Goal: Transaction & Acquisition: Obtain resource

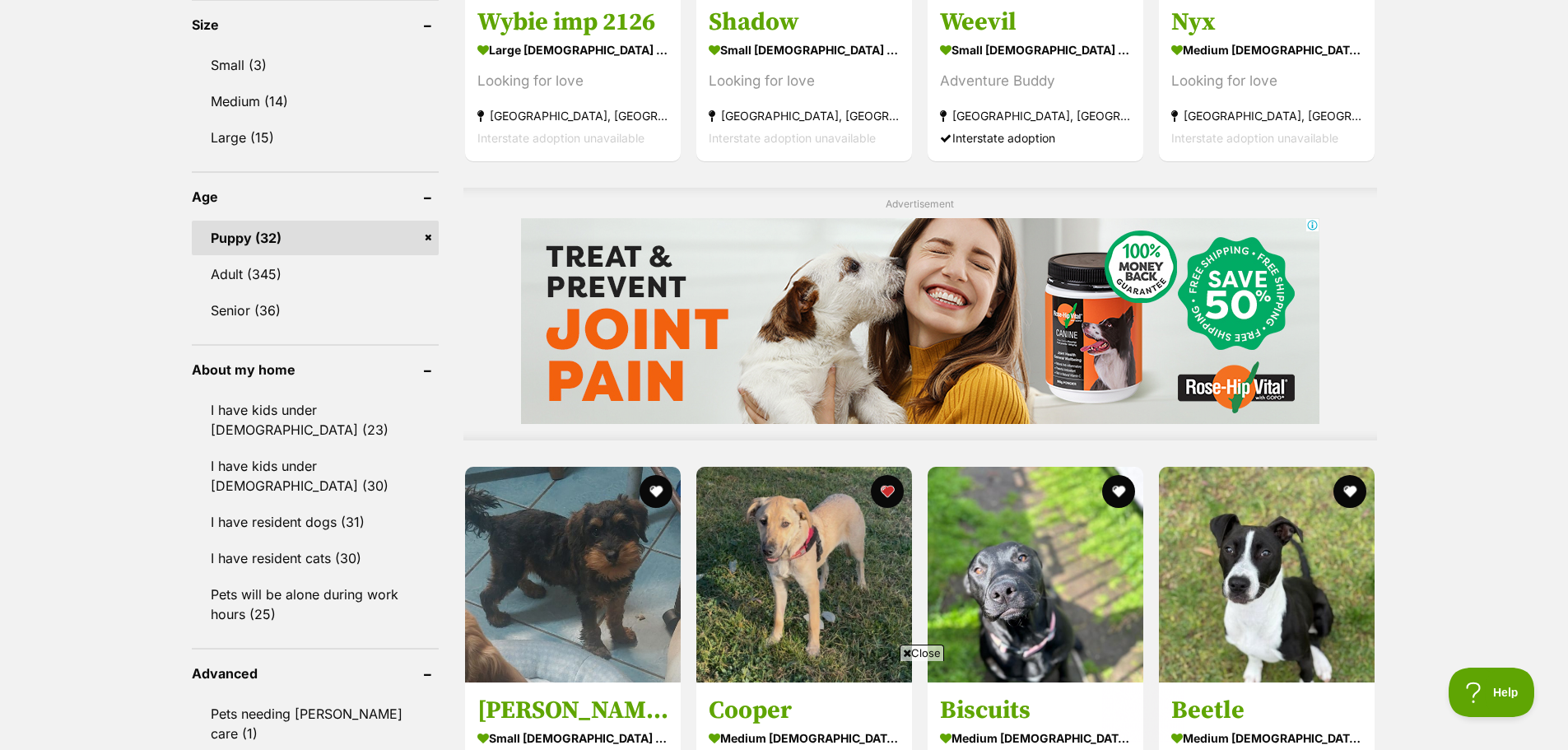
scroll to position [1811, 0]
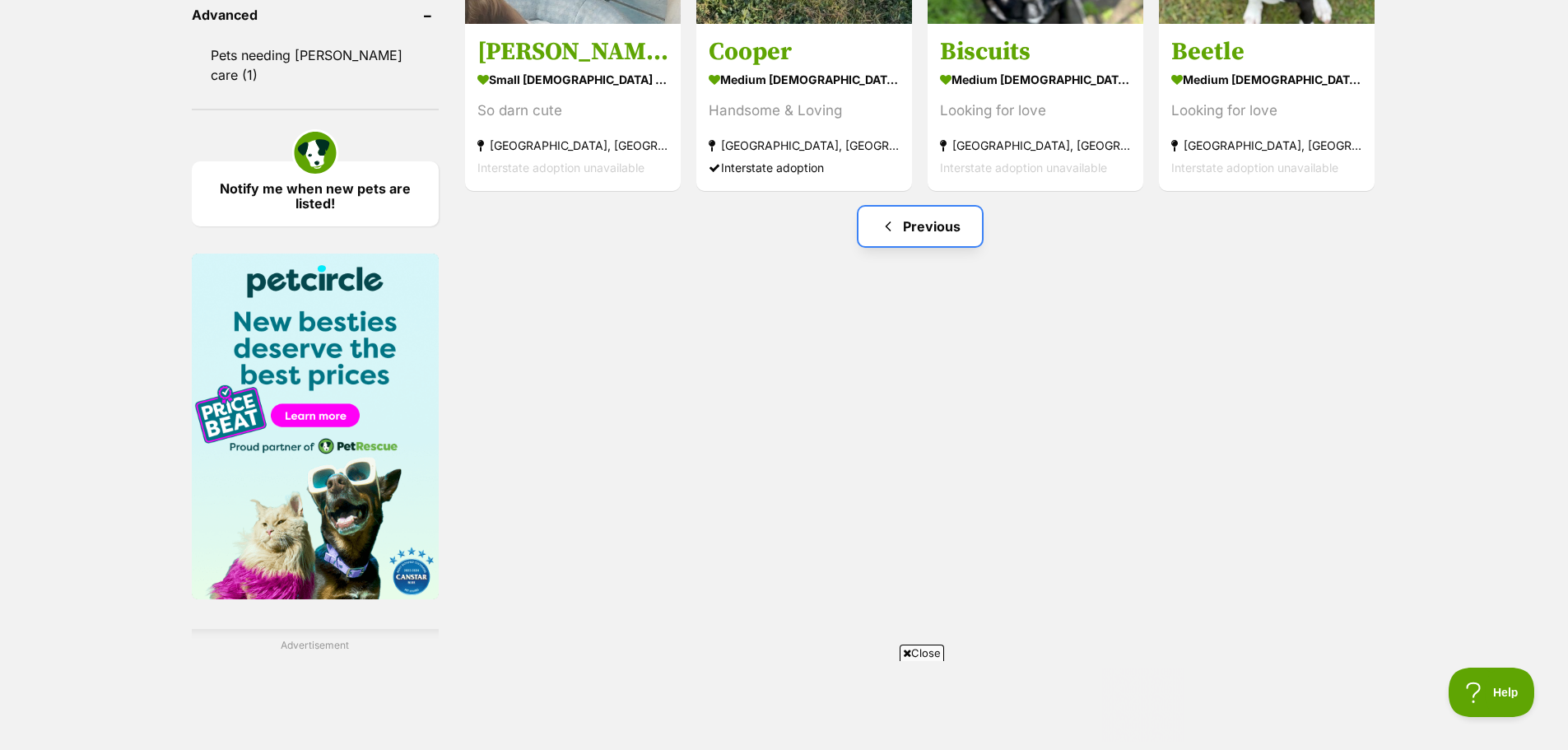
click at [916, 222] on link "Previous" at bounding box center [920, 226] width 124 height 40
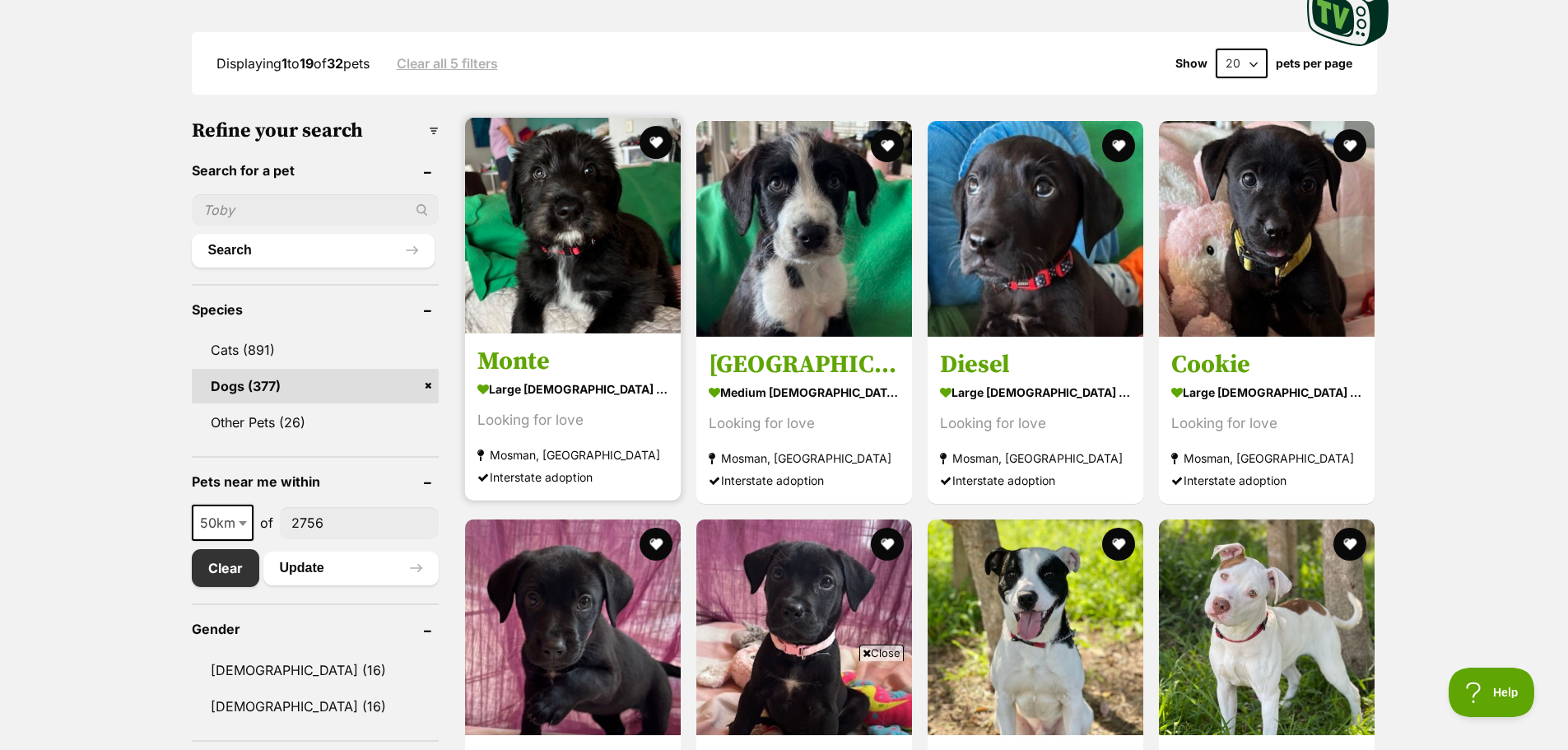
click at [605, 241] on img at bounding box center [573, 225] width 216 height 216
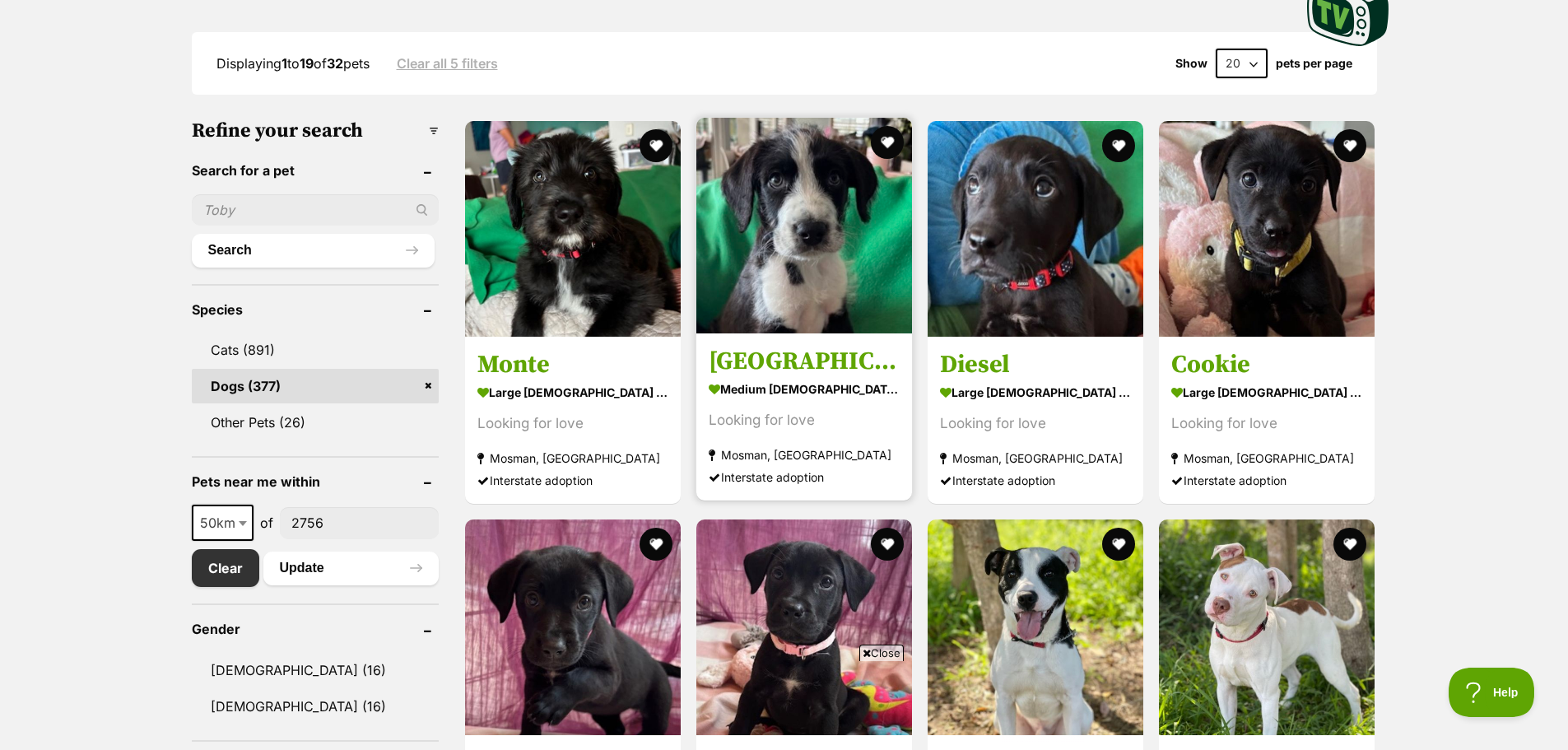
click at [812, 211] on img at bounding box center [804, 225] width 216 height 216
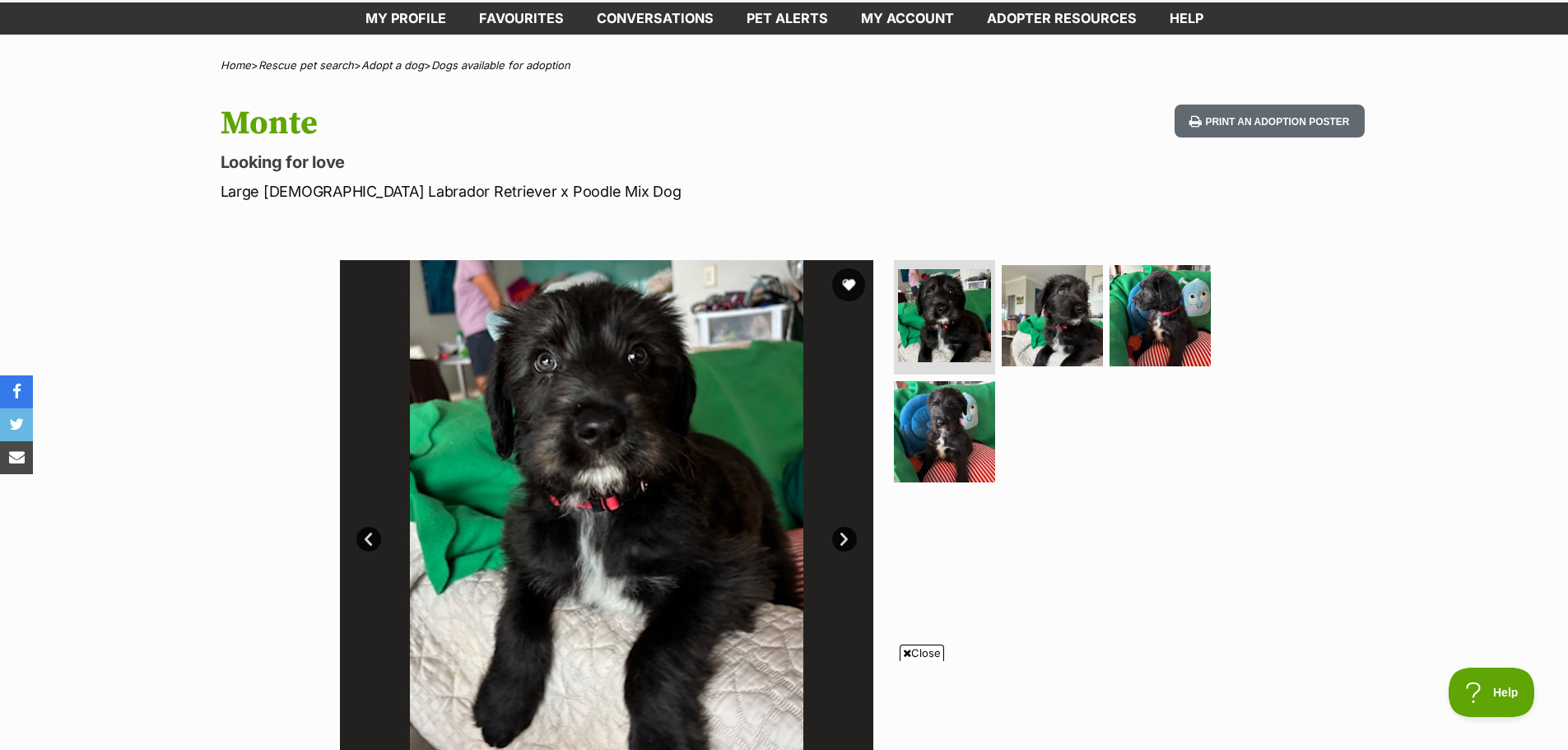
click at [839, 537] on link "Next" at bounding box center [844, 539] width 25 height 25
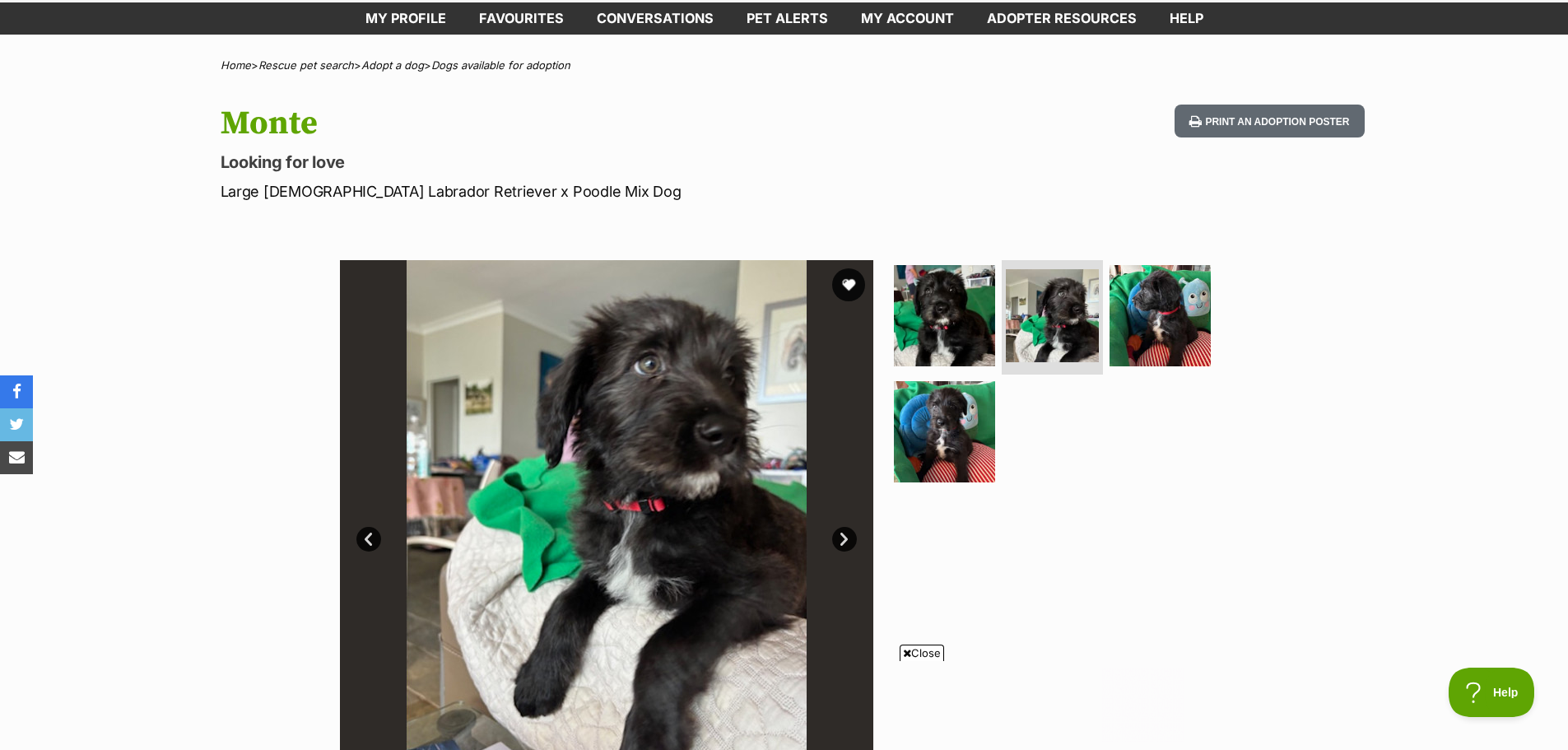
click at [839, 537] on link "Next" at bounding box center [844, 539] width 25 height 25
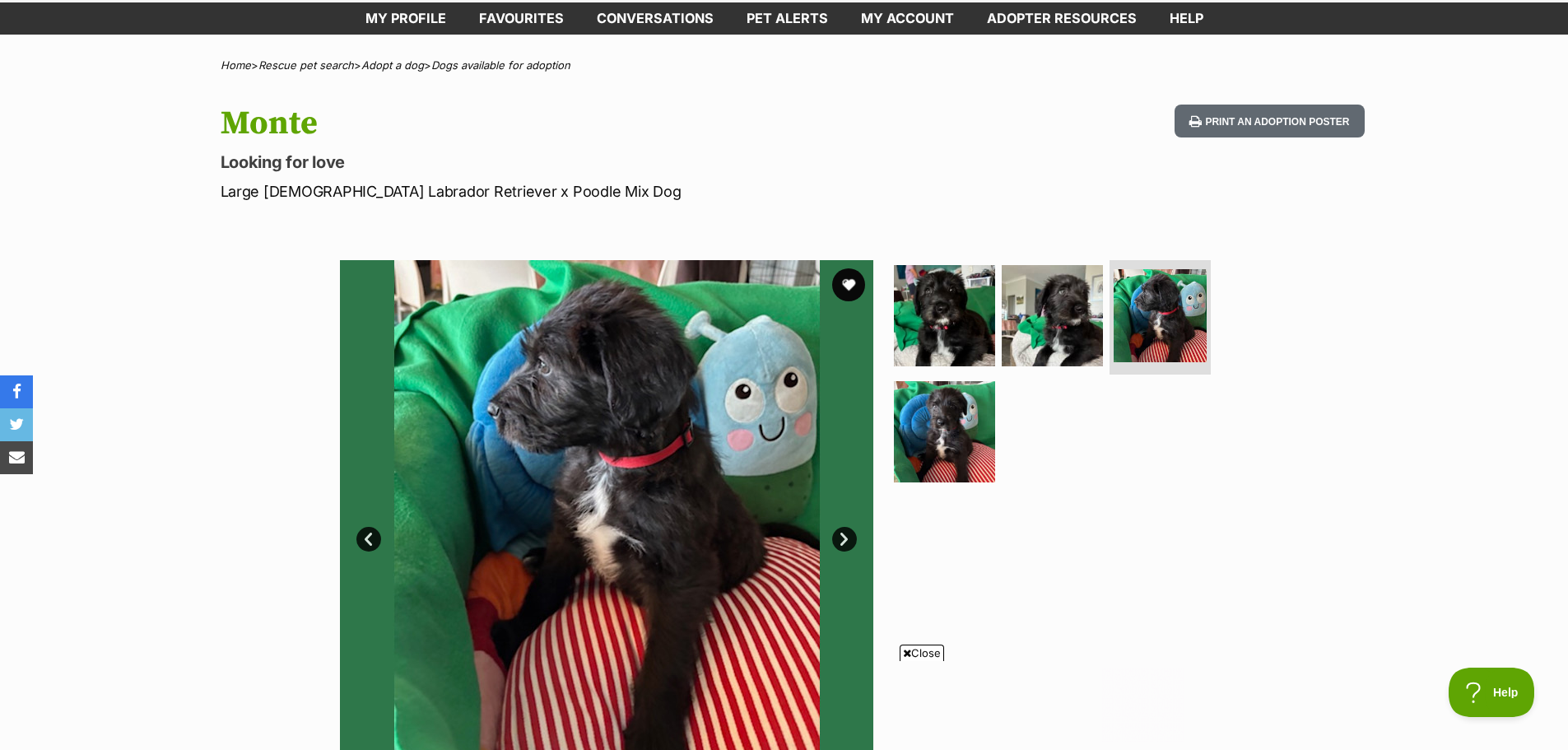
click at [839, 537] on link "Next" at bounding box center [844, 539] width 25 height 25
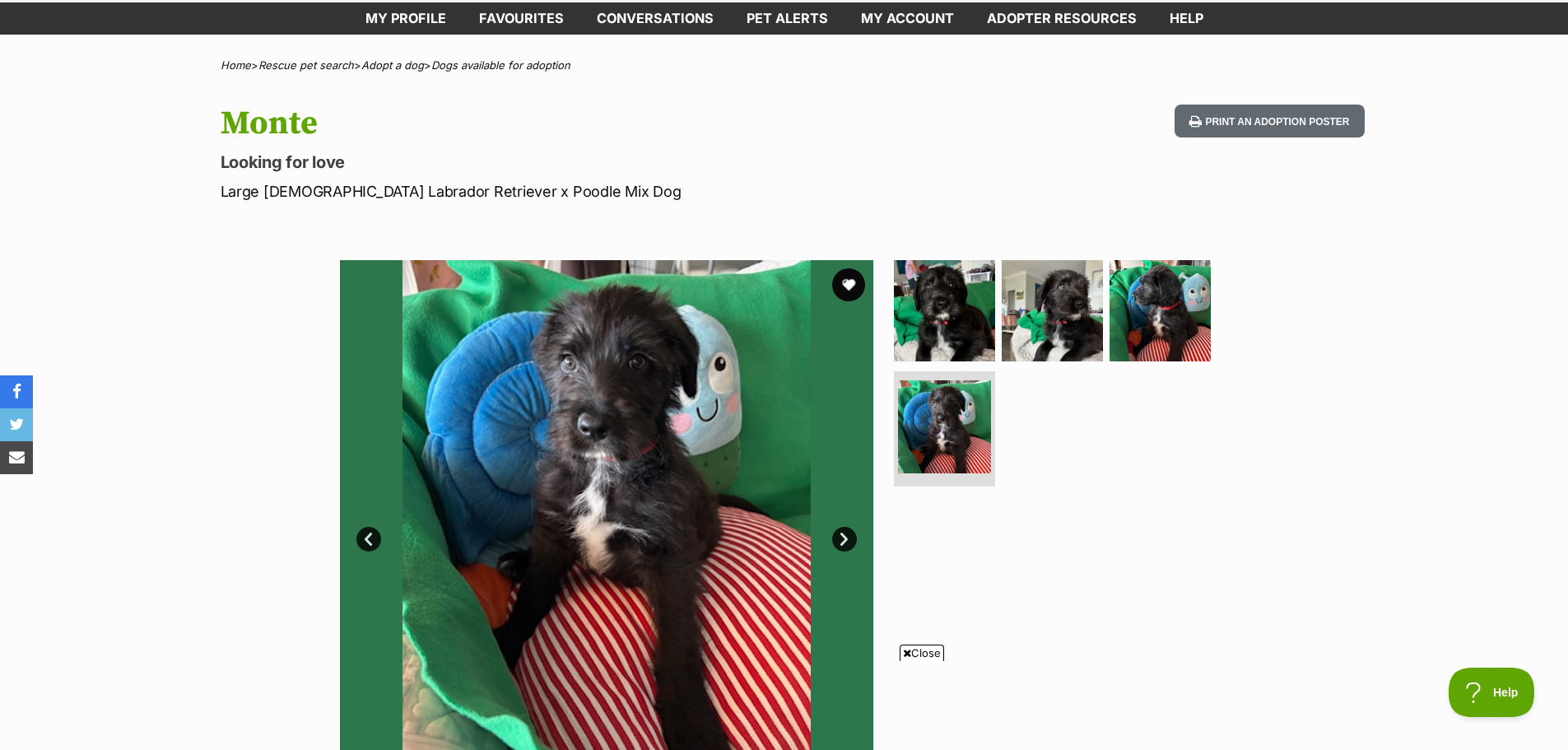
click at [839, 537] on link "Next" at bounding box center [844, 539] width 25 height 25
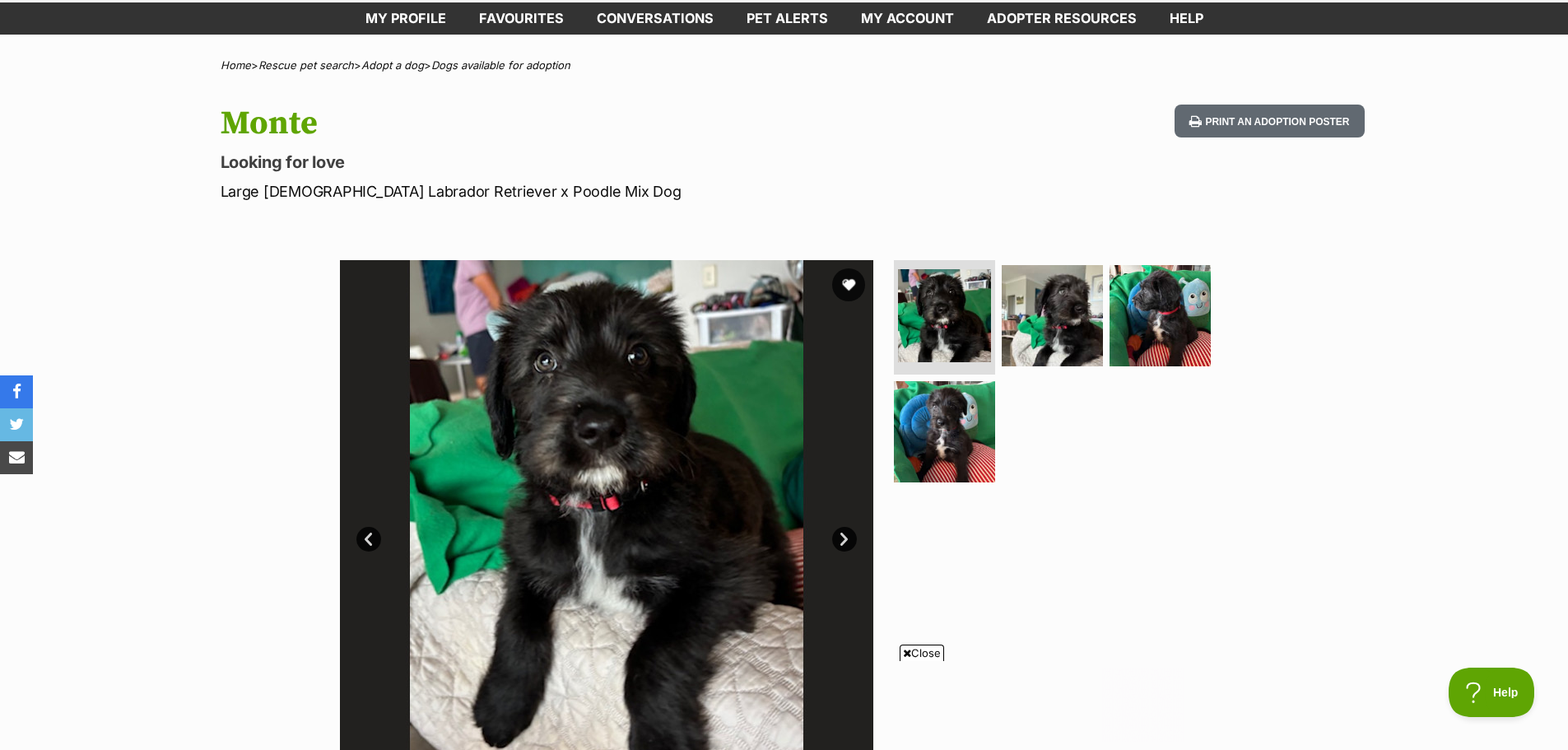
scroll to position [741, 0]
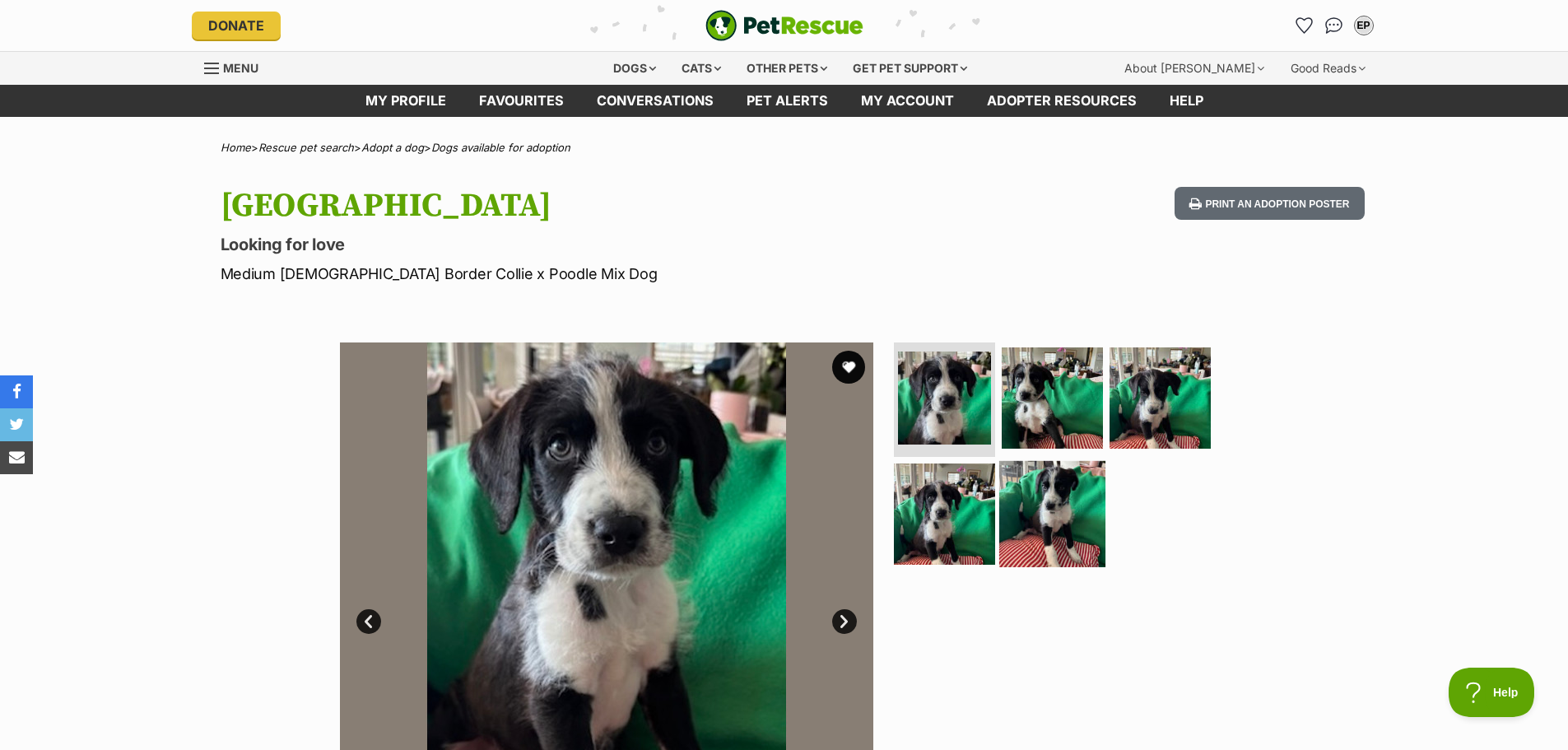
click at [1032, 531] on img at bounding box center [1051, 514] width 106 height 106
